Goal: Answer question/provide support

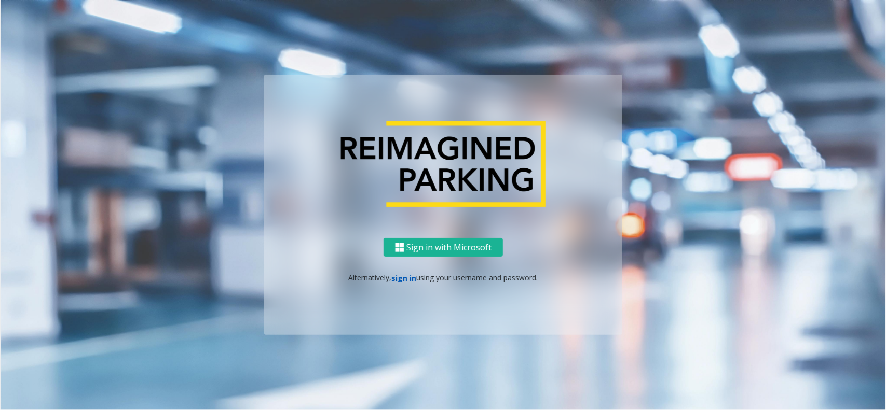
click at [412, 273] on link "sign in" at bounding box center [404, 278] width 25 height 10
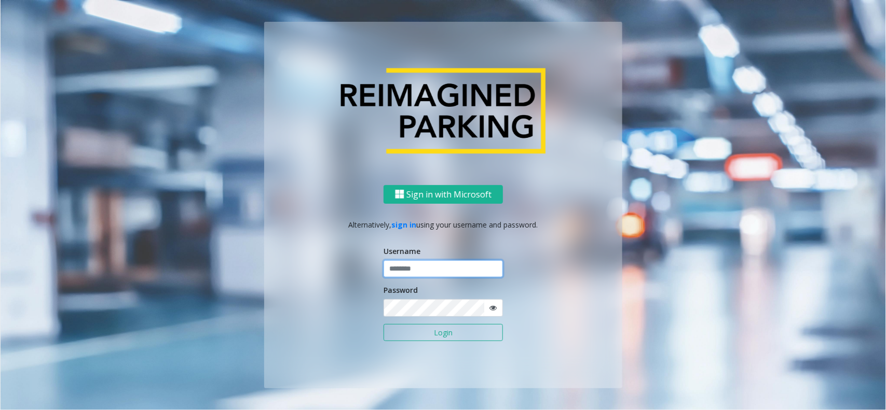
click at [411, 272] on input "text" at bounding box center [442, 269] width 119 height 18
type input "**********"
click at [419, 341] on button "Login" at bounding box center [442, 333] width 119 height 18
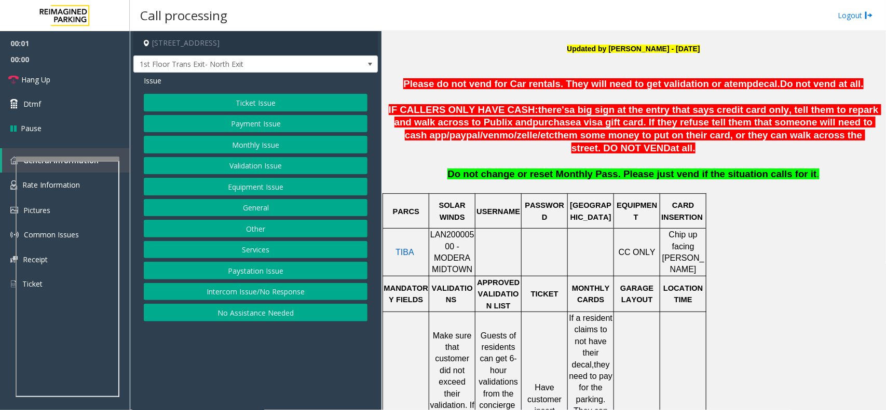
scroll to position [454, 0]
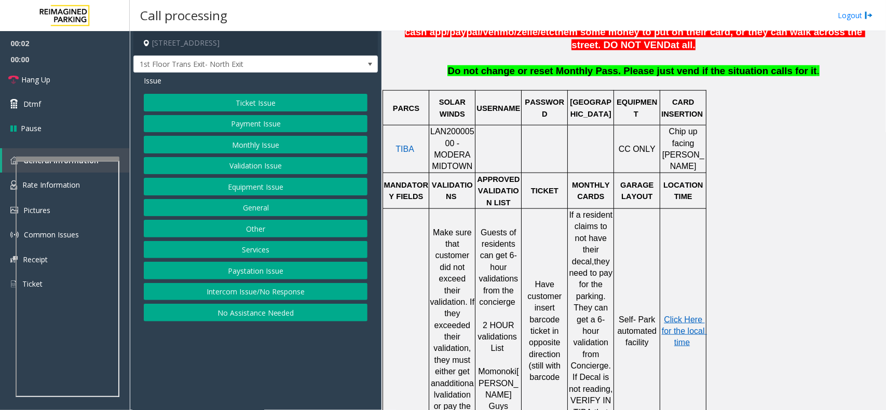
click at [445, 135] on span "LAN20000500 - MODERA MIDTOWN" at bounding box center [452, 149] width 44 height 44
copy span "LAN20000500"
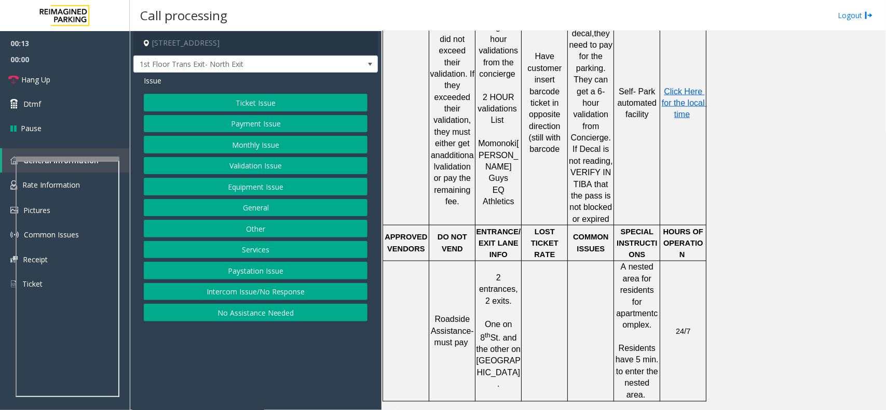
scroll to position [358, 0]
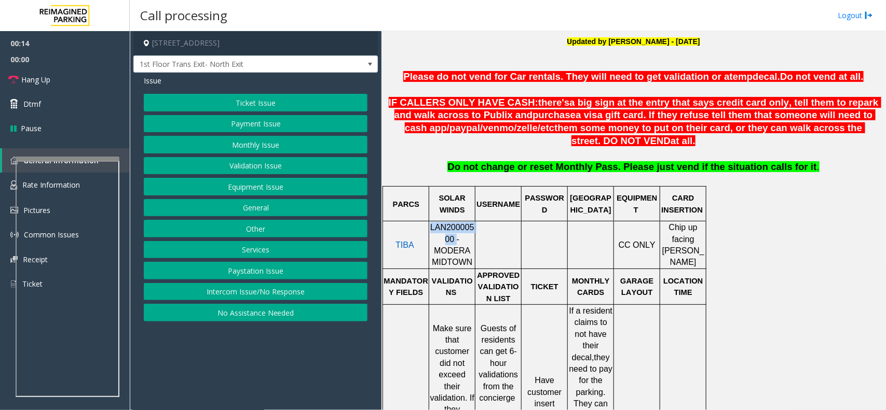
click at [263, 294] on button "Intercom Issue/No Response" at bounding box center [256, 292] width 224 height 18
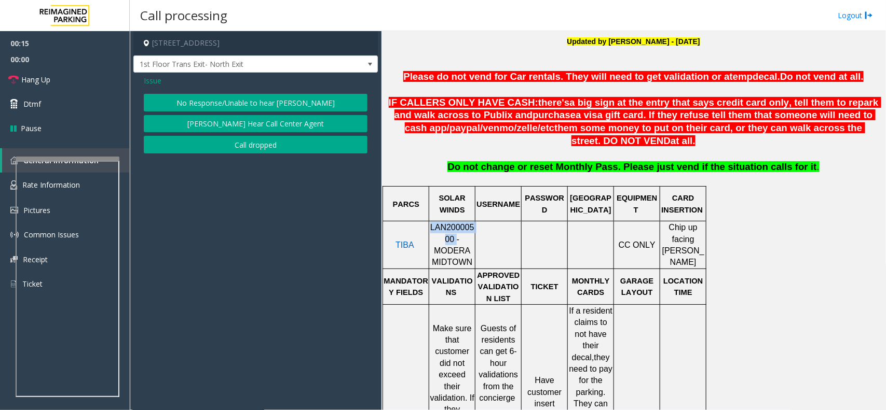
click at [249, 97] on button "No Response/Unable to hear [PERSON_NAME]" at bounding box center [256, 103] width 224 height 18
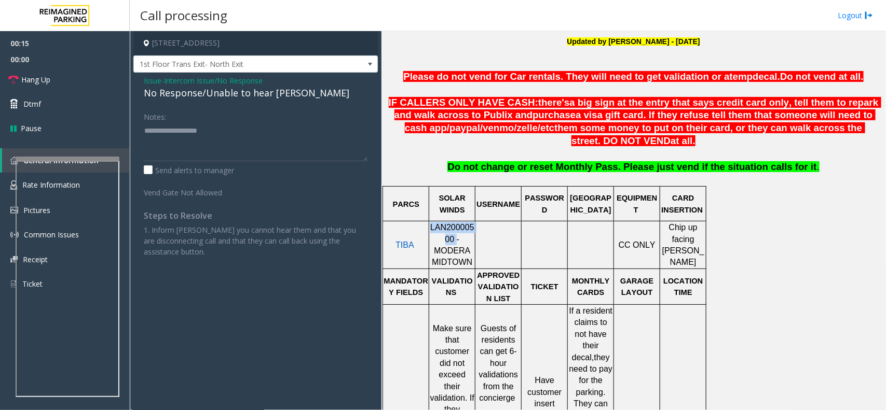
click at [249, 97] on div "No Response/Unable to hear [PERSON_NAME]" at bounding box center [256, 93] width 224 height 14
click at [289, 130] on textarea at bounding box center [256, 141] width 224 height 39
type textarea "**********"
click at [74, 87] on link "Hang Up" at bounding box center [65, 79] width 130 height 24
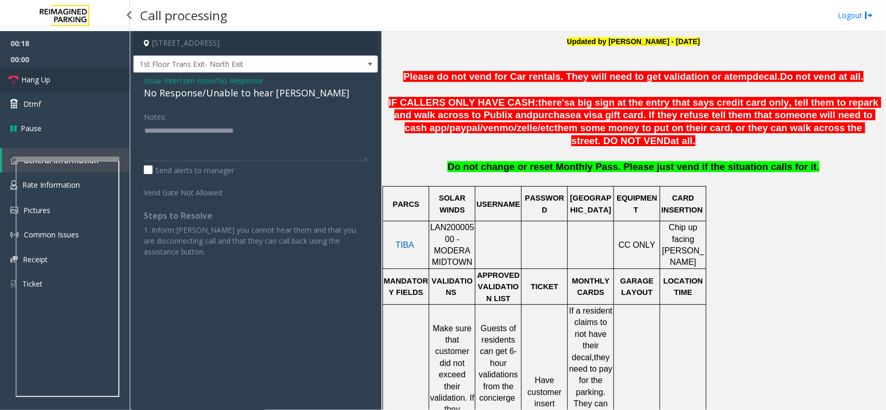
click at [74, 87] on link "Hang Up" at bounding box center [65, 79] width 130 height 24
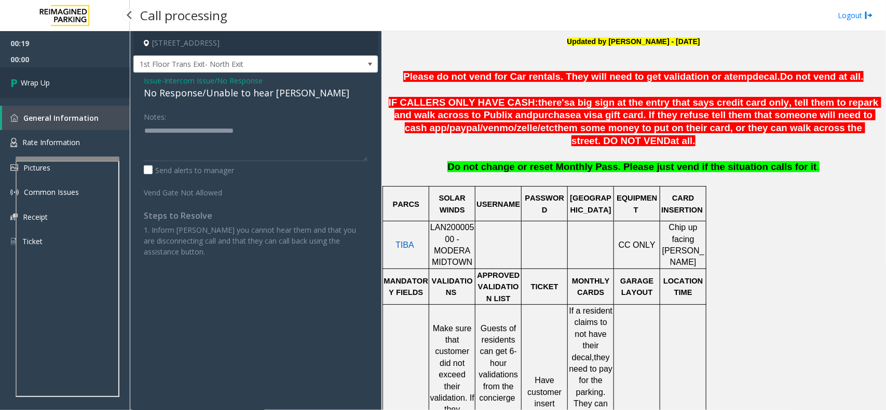
click at [74, 87] on link "Wrap Up" at bounding box center [65, 82] width 130 height 31
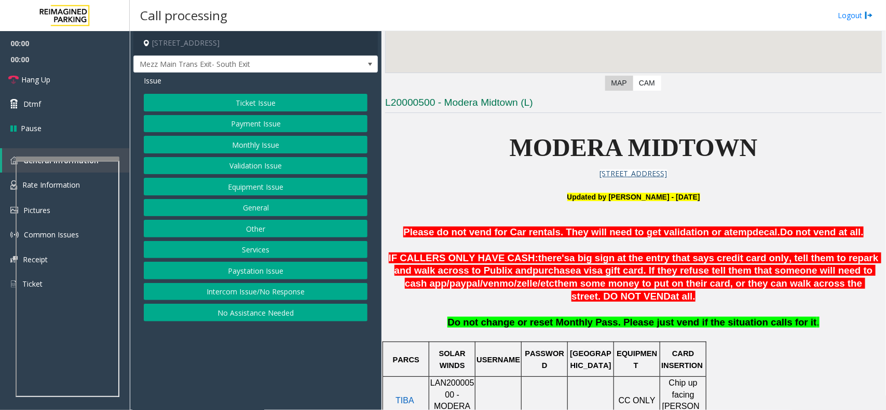
scroll to position [324, 0]
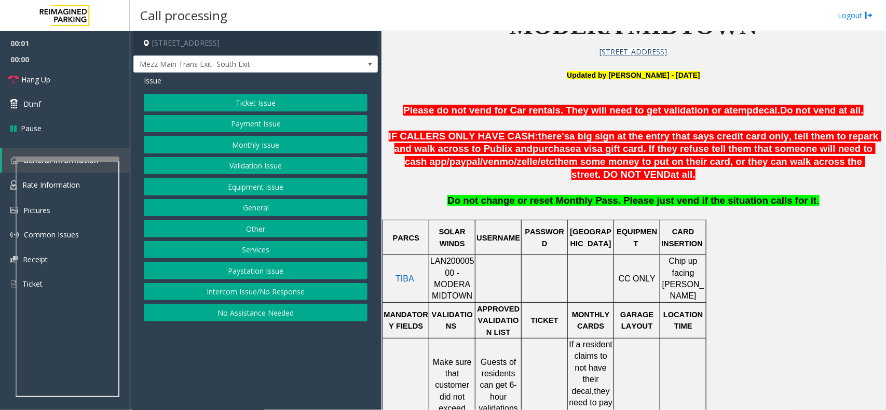
click at [443, 257] on div at bounding box center [452, 255] width 46 height 4
click at [467, 265] on span "LAN20000500 - MODERA MIDTOWN" at bounding box center [452, 279] width 44 height 44
copy span "LAN20000500"
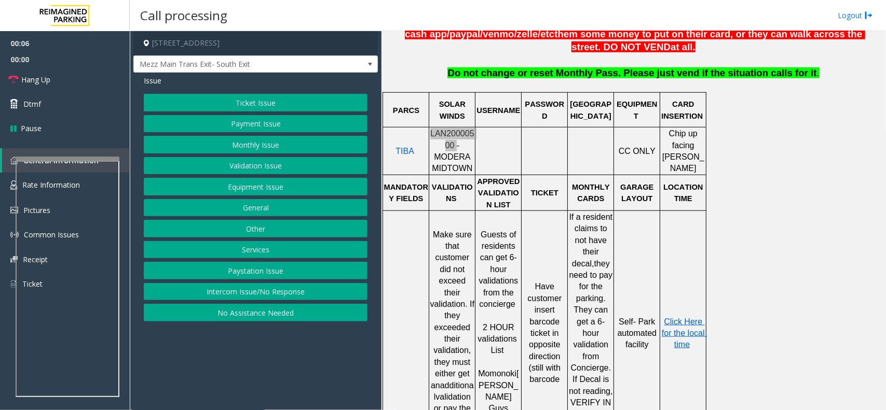
scroll to position [389, 0]
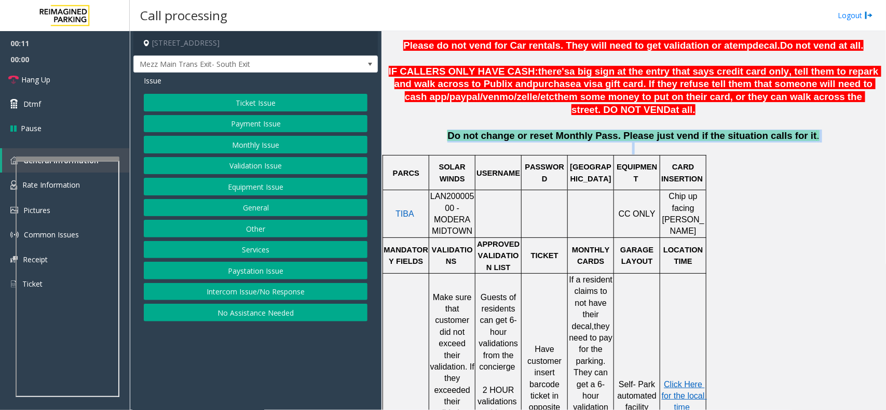
drag, startPoint x: 467, startPoint y: 139, endPoint x: 875, endPoint y: 152, distance: 408.0
click at [875, 152] on div "Main Revenue Control Manufacturer: TIBA ← Move left → Move right ↑ Move up ↓ Mo…" at bounding box center [633, 220] width 504 height 379
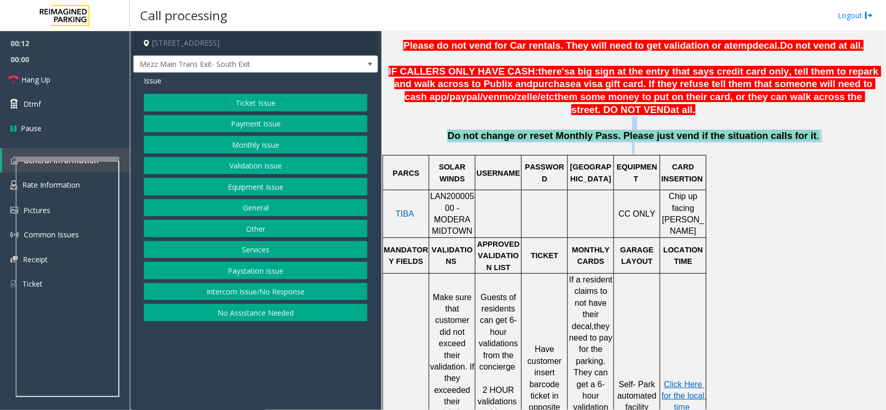
drag, startPoint x: 800, startPoint y: 149, endPoint x: 432, endPoint y: 132, distance: 368.3
click at [432, 130] on p at bounding box center [633, 123] width 497 height 13
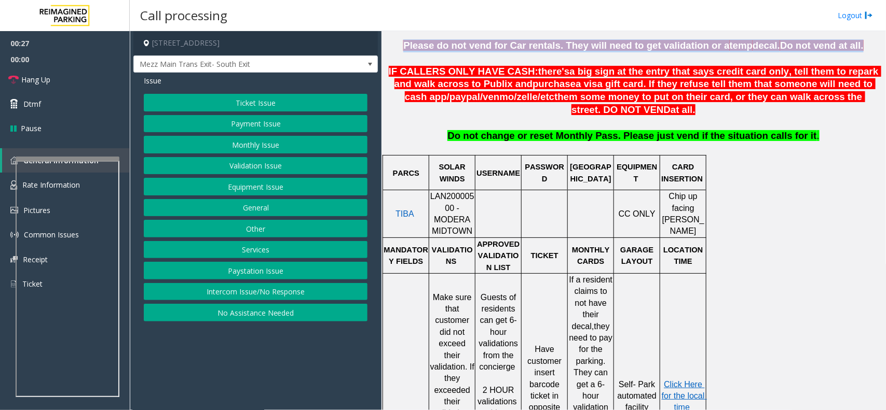
scroll to position [388, 0]
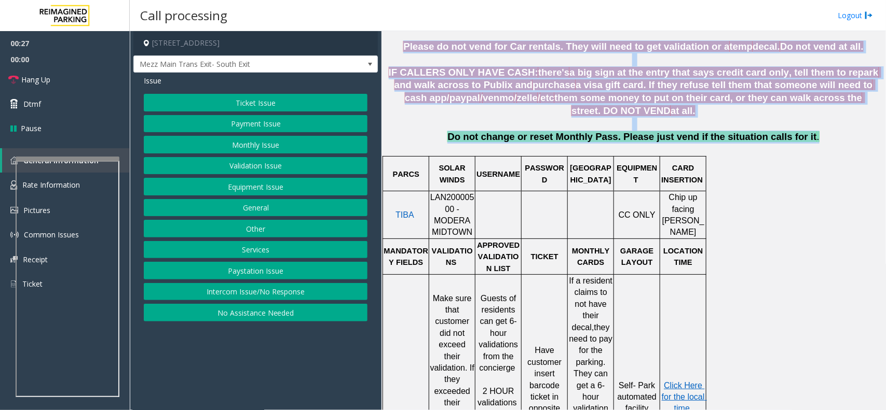
drag, startPoint x: 419, startPoint y: 40, endPoint x: 814, endPoint y: 141, distance: 407.0
click at [814, 141] on div "MODERA MIDTOWN [STREET_ADDRESS] U pdated by [PERSON_NAME] - [DATE] Please do no…" at bounding box center [633, 383] width 497 height 904
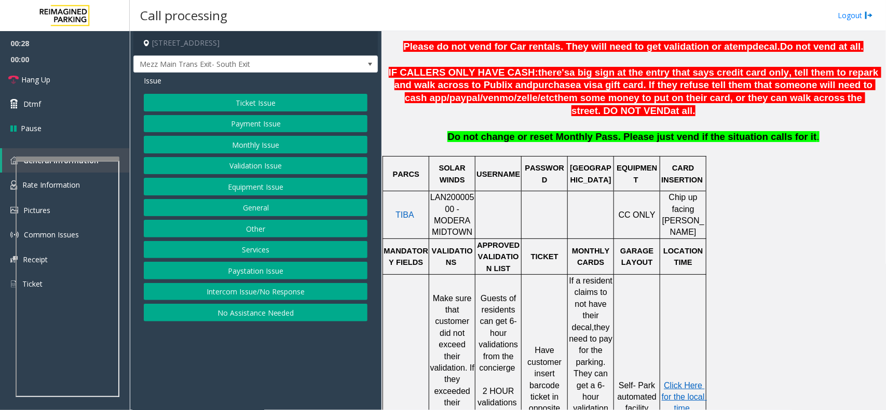
click at [632, 149] on span at bounding box center [633, 149] width 2 height 9
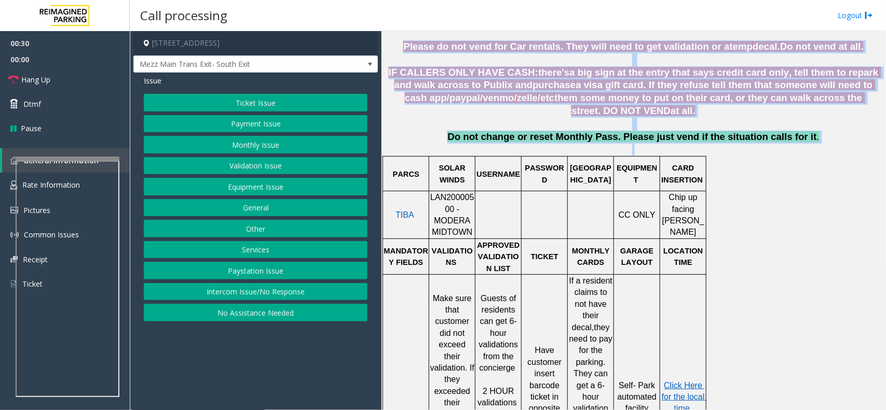
drag, startPoint x: 810, startPoint y: 157, endPoint x: 416, endPoint y: 49, distance: 408.2
click at [515, 117] on p "IF CALLERS ONLY HAVE CASH: there's a big sign at the entry that says credit car…" at bounding box center [633, 91] width 497 height 51
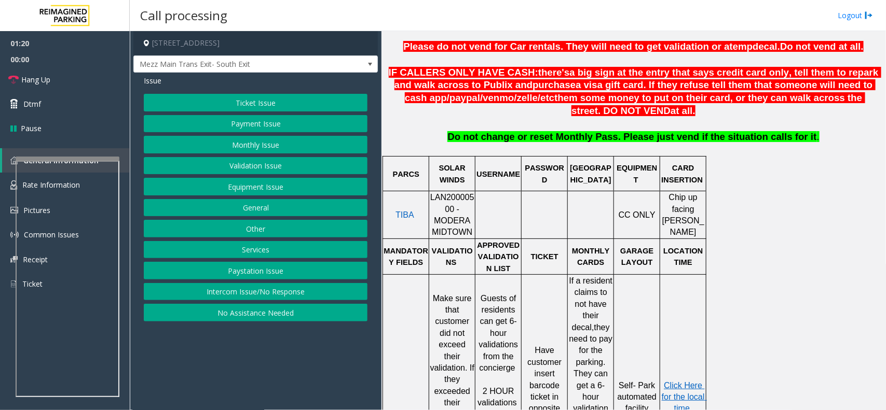
click at [314, 130] on button "Payment Issue" at bounding box center [256, 124] width 224 height 18
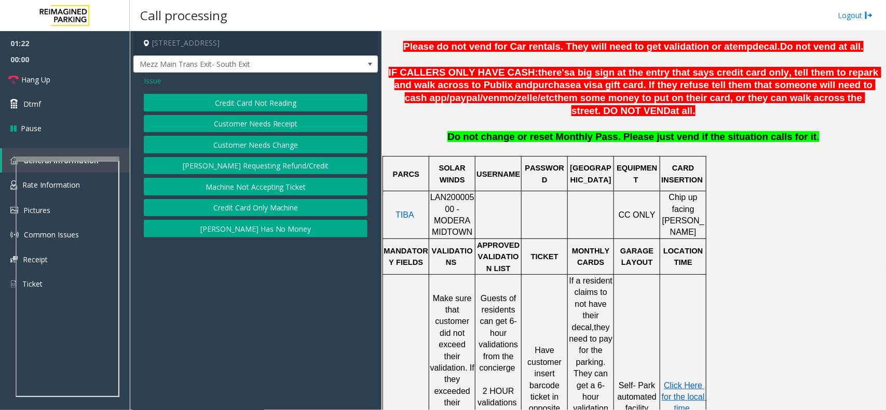
click at [281, 201] on button "Credit Card Only Machine" at bounding box center [256, 208] width 224 height 18
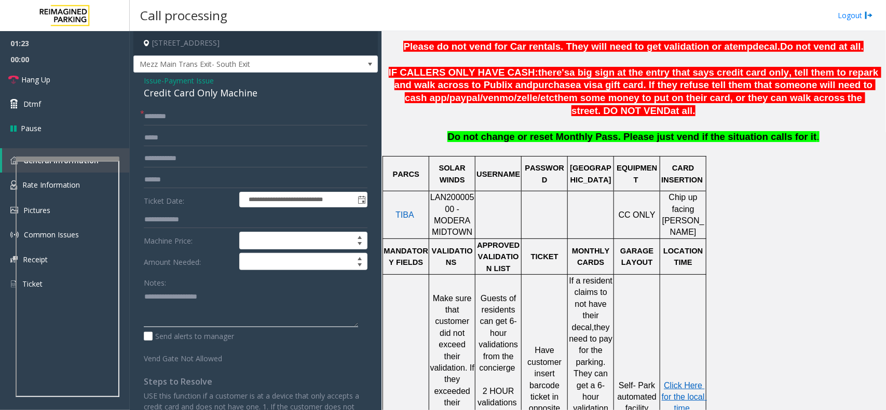
click at [169, 290] on textarea at bounding box center [251, 307] width 214 height 39
type textarea "******"
click at [203, 122] on input "text" at bounding box center [256, 117] width 224 height 18
type input "**"
click at [203, 307] on textarea at bounding box center [251, 307] width 214 height 39
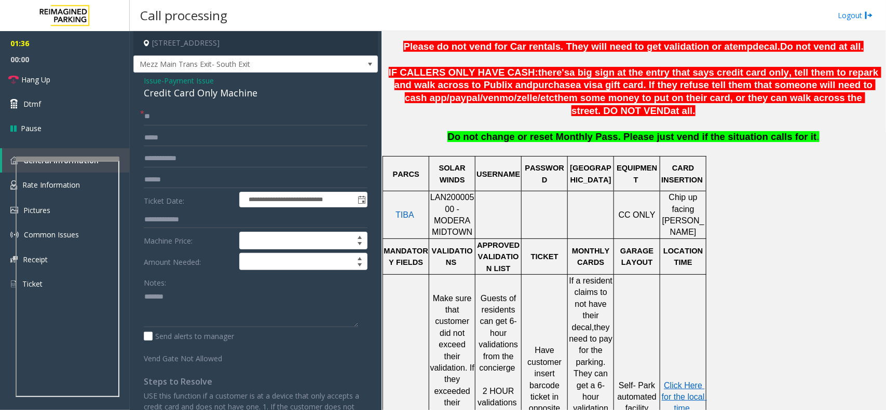
click at [232, 100] on div "Credit Card Only Machine" at bounding box center [256, 93] width 224 height 14
click at [233, 100] on div "Credit Card Only Machine" at bounding box center [256, 93] width 224 height 14
copy div "Credit Card Only Machine"
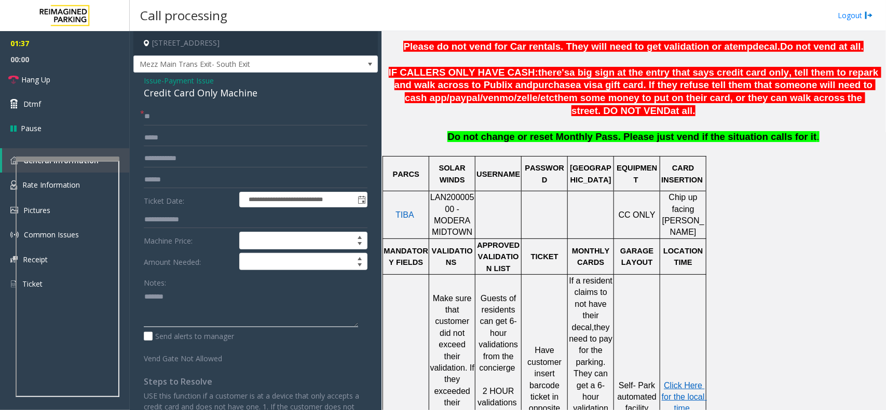
click at [208, 312] on textarea at bounding box center [251, 307] width 214 height 39
click at [301, 320] on textarea at bounding box center [251, 307] width 214 height 39
type textarea "**********"
click at [84, 76] on link "Hang Up" at bounding box center [65, 79] width 130 height 24
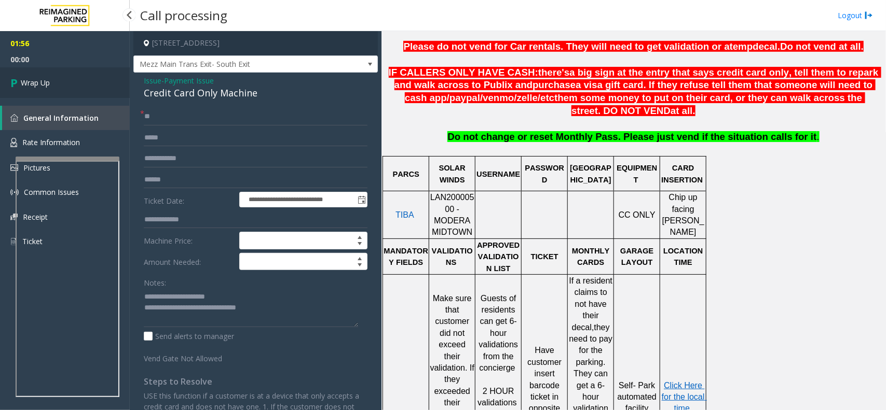
click at [84, 76] on link "Wrap Up" at bounding box center [65, 82] width 130 height 31
